Goal: Navigation & Orientation: Go to known website

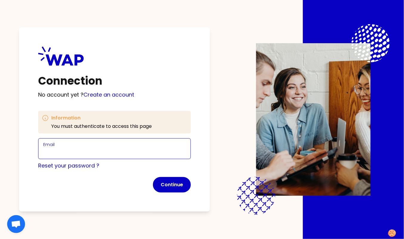
click at [70, 150] on input "Email" at bounding box center [114, 152] width 143 height 8
click at [86, 151] on input "marie-solveig@wearepeers.com" at bounding box center [114, 152] width 143 height 8
type input "marie-solveig+participant@wearepeers.com"
click button "Continue" at bounding box center [172, 185] width 38 height 16
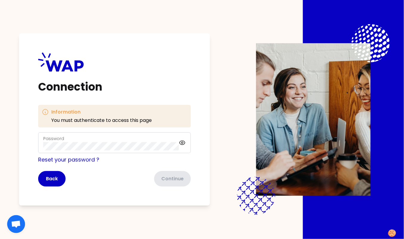
click at [84, 141] on div "Password" at bounding box center [111, 143] width 136 height 16
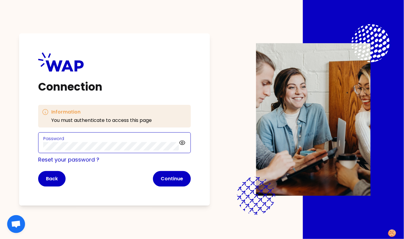
click button "Continue" at bounding box center [172, 179] width 38 height 16
